Goal: Navigation & Orientation: Find specific page/section

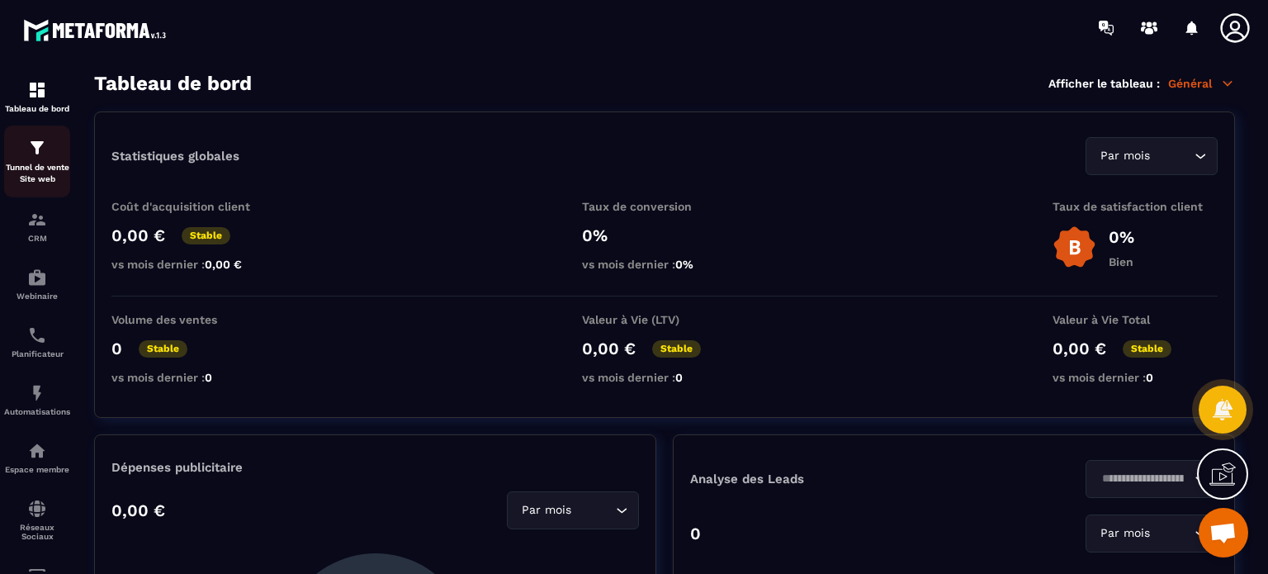
click at [54, 175] on p "Tunnel de vente Site web" at bounding box center [37, 173] width 66 height 23
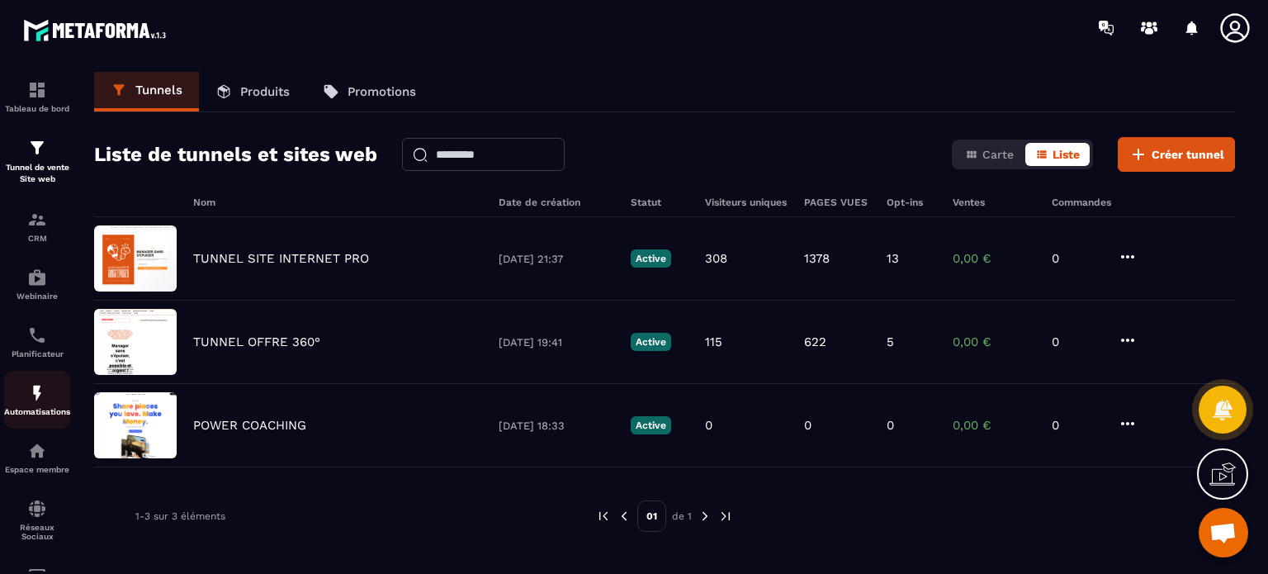
click at [33, 399] on img at bounding box center [37, 393] width 20 height 20
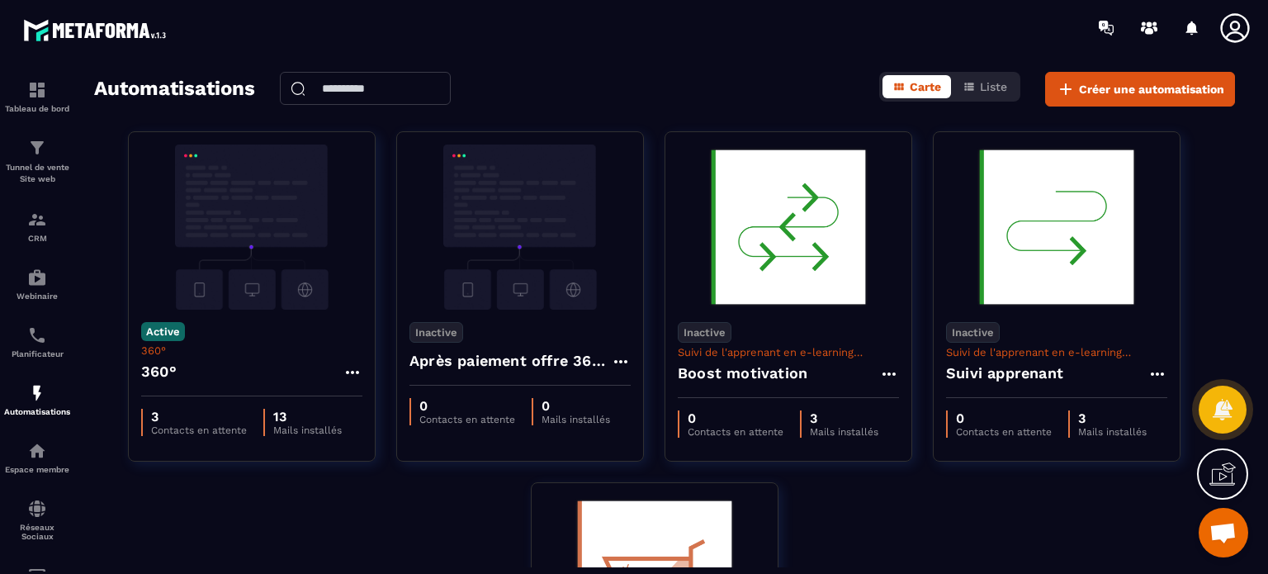
click at [1236, 30] on icon at bounding box center [1234, 27] width 29 height 29
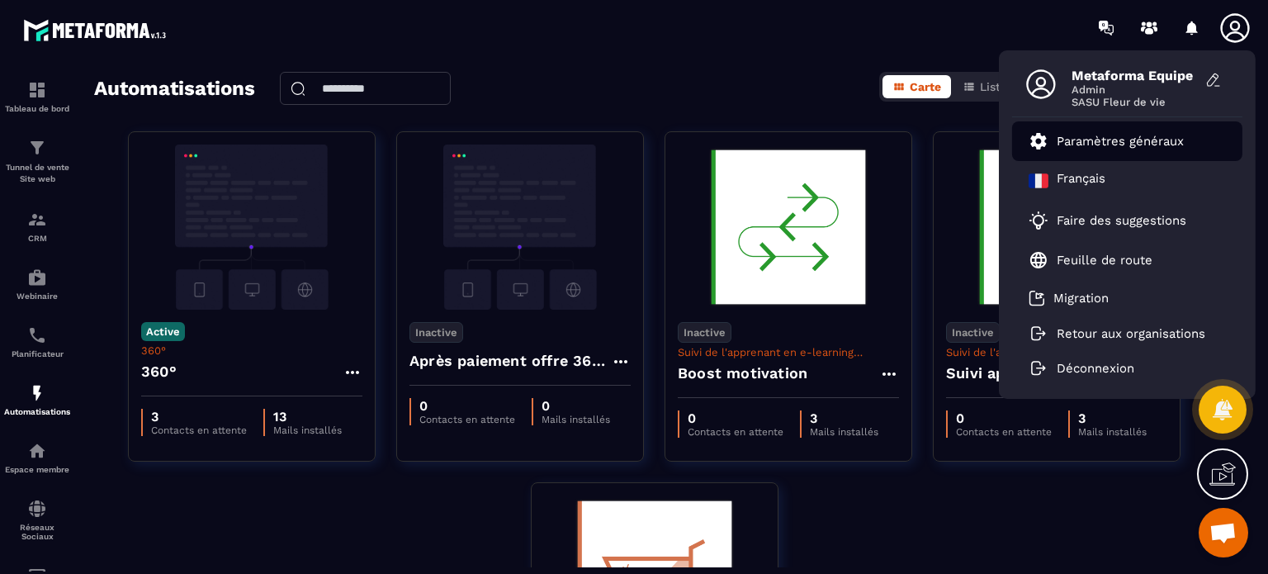
click at [1164, 149] on link "Paramètres généraux" at bounding box center [1105, 141] width 155 height 20
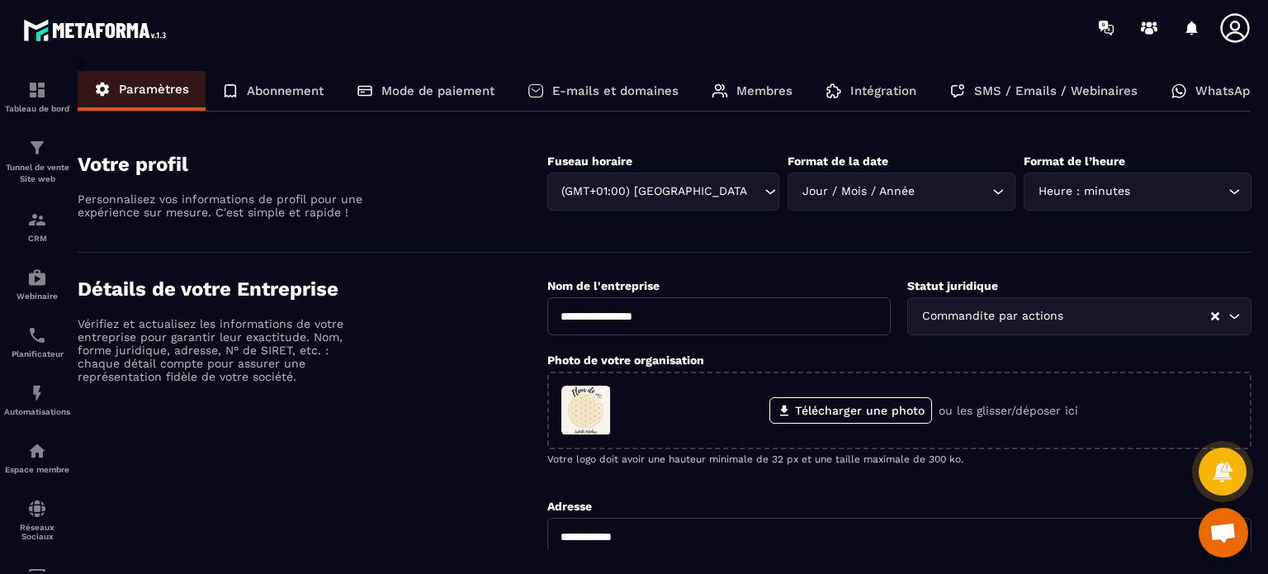
click at [997, 96] on p "SMS / Emails / Webinaires" at bounding box center [1055, 90] width 163 height 15
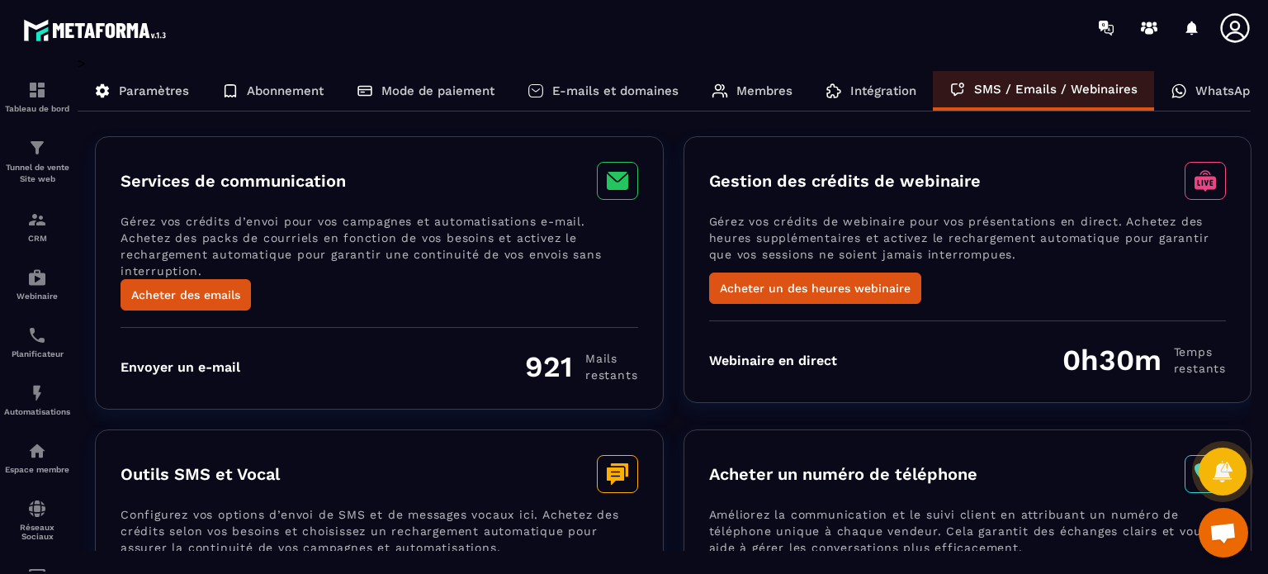
click at [655, 92] on p "E-mails et domaines" at bounding box center [615, 90] width 126 height 15
